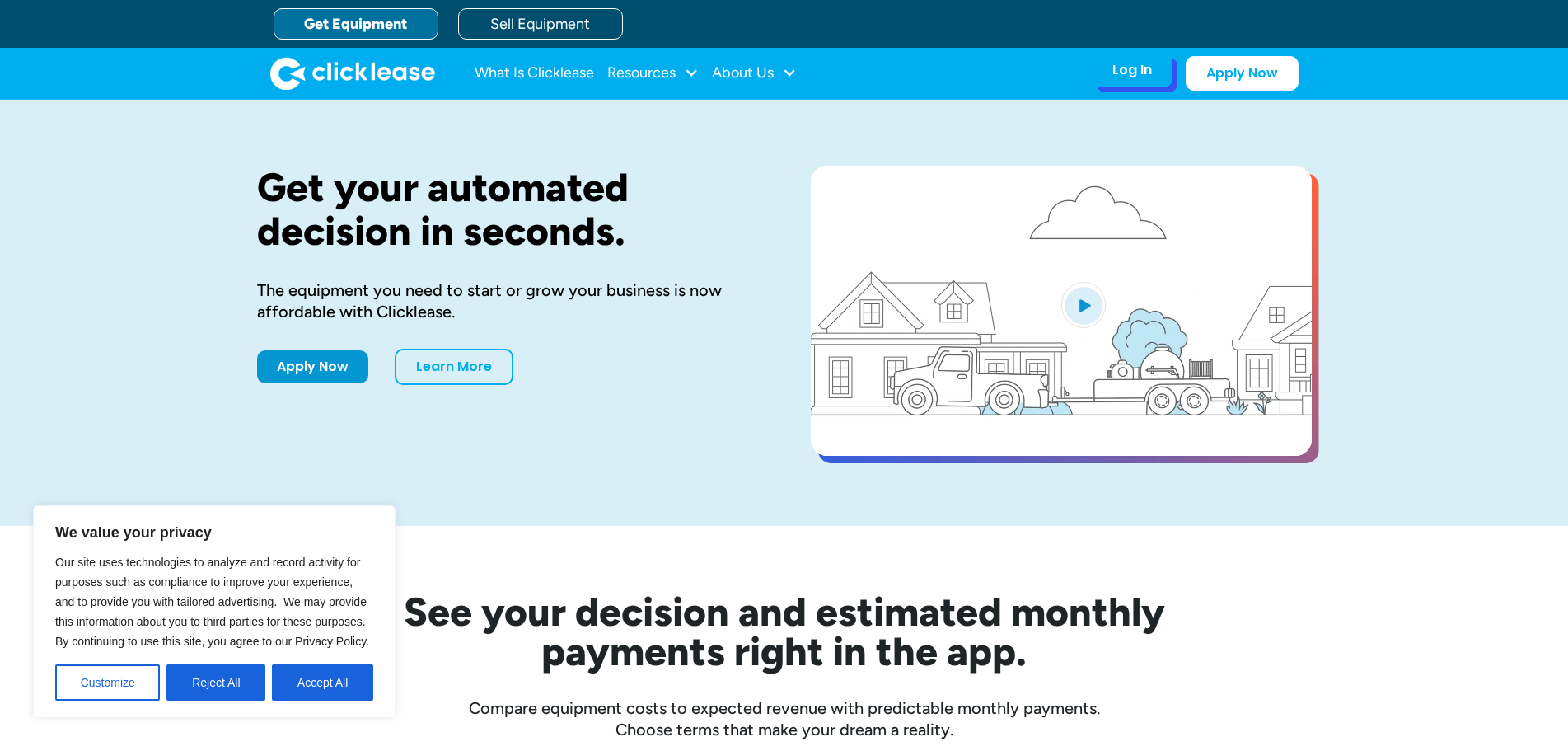
click at [1117, 75] on div "Log In" at bounding box center [1132, 70] width 39 height 16
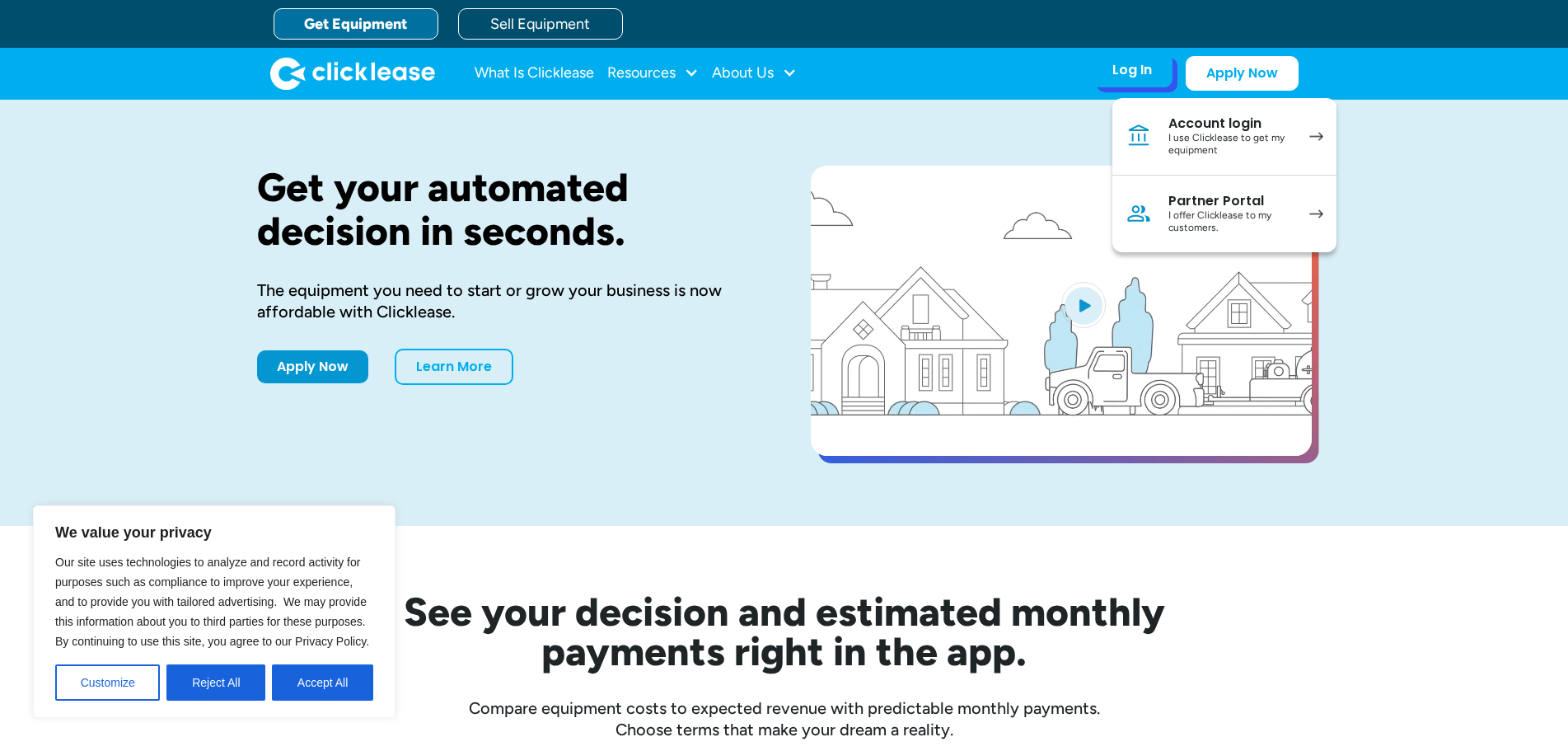
click at [1188, 213] on div "I offer Clicklease to my customers." at bounding box center [1230, 222] width 125 height 25
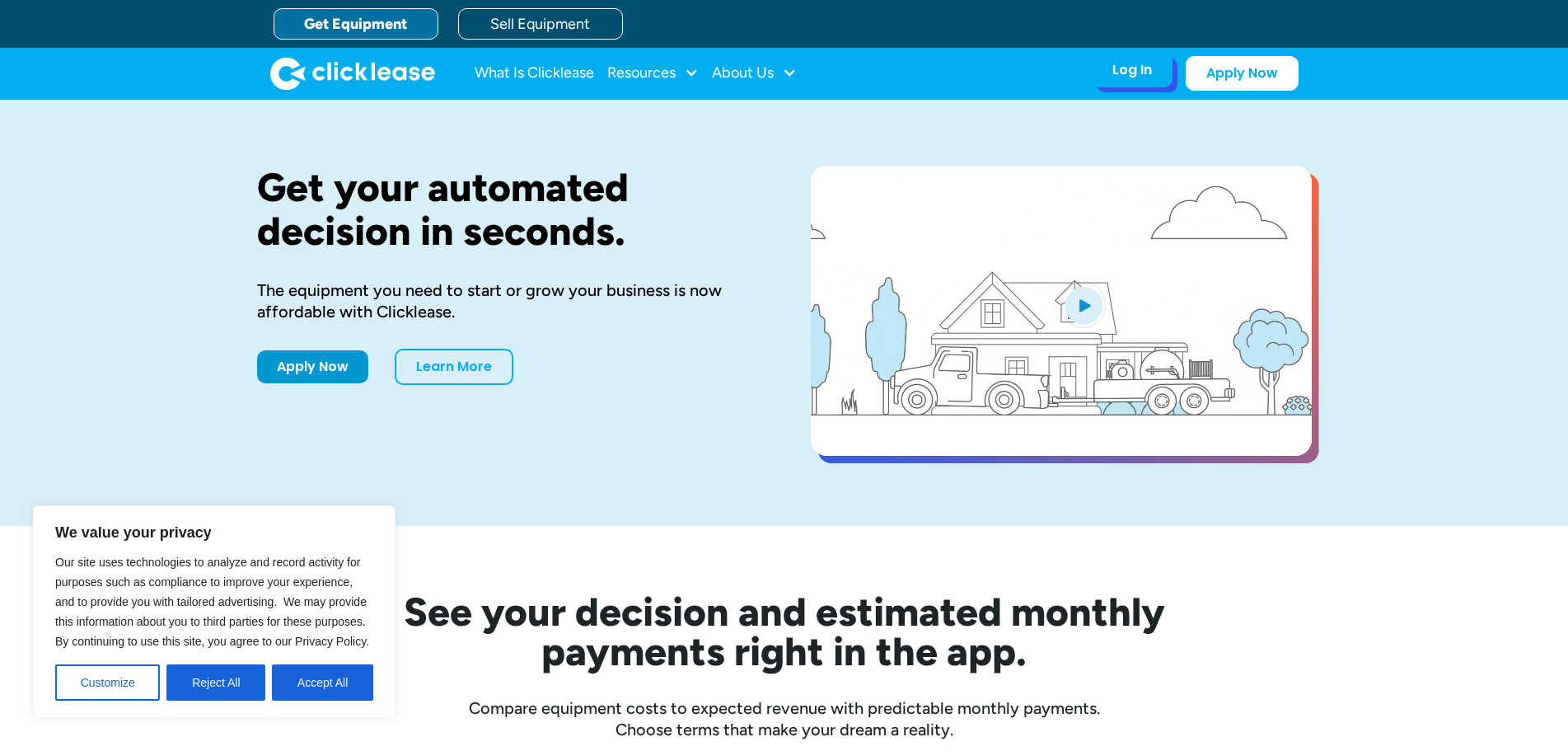
click at [1129, 62] on div "Log In" at bounding box center [1132, 70] width 39 height 16
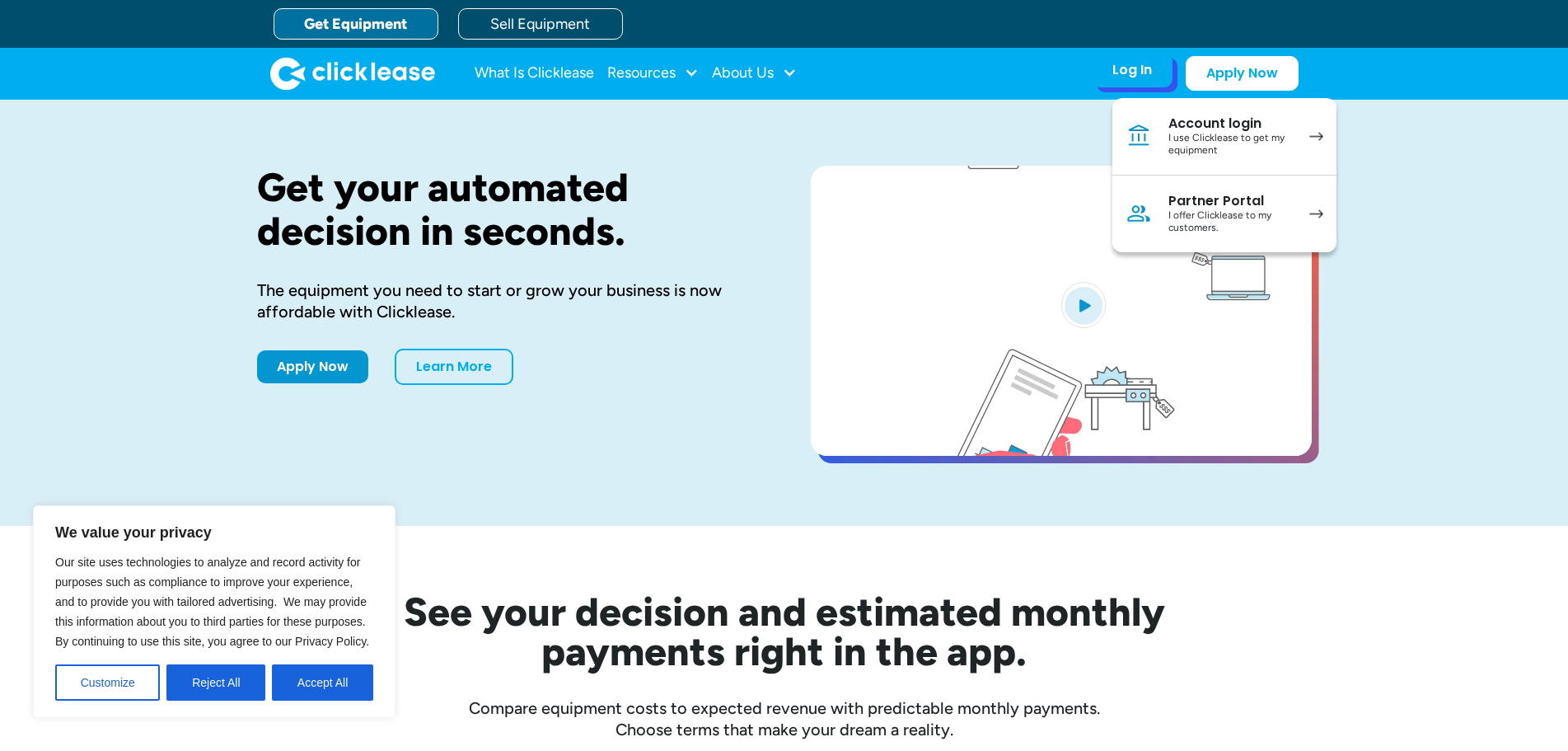
click at [1300, 209] on link "Partner Portal I offer Clicklease to my customers." at bounding box center [1225, 214] width 224 height 76
